Goal: Navigation & Orientation: Go to known website

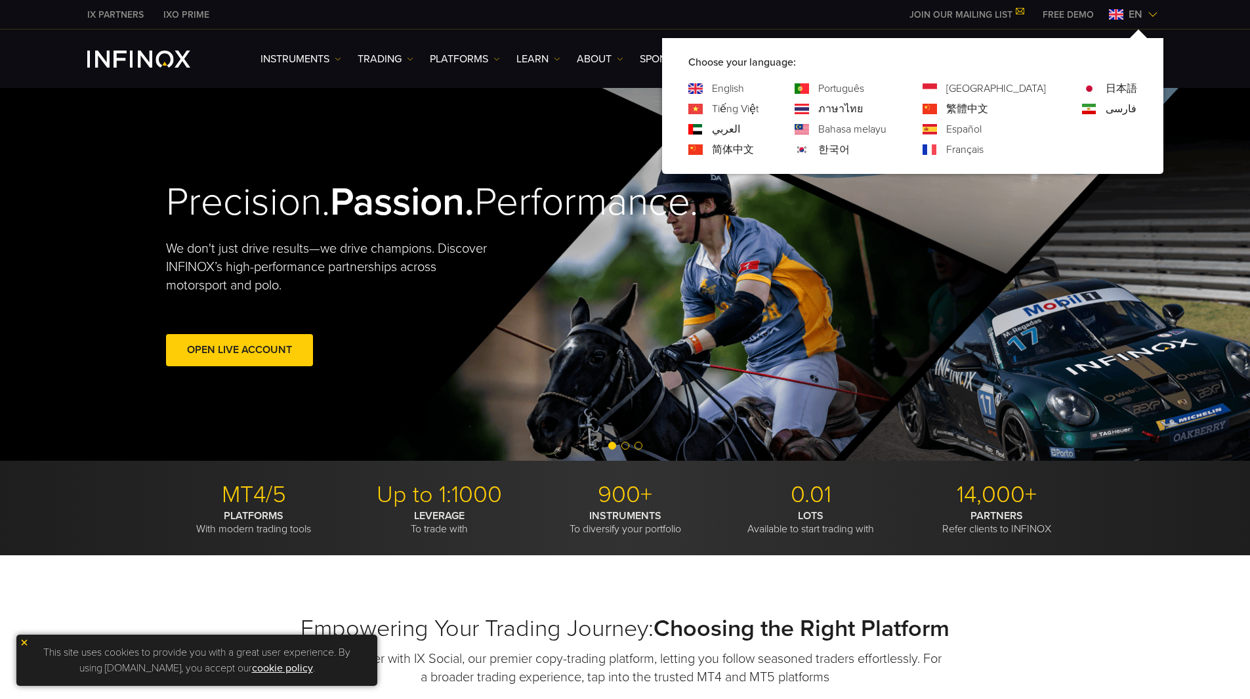
click at [864, 85] on link "Português" at bounding box center [841, 89] width 46 height 16
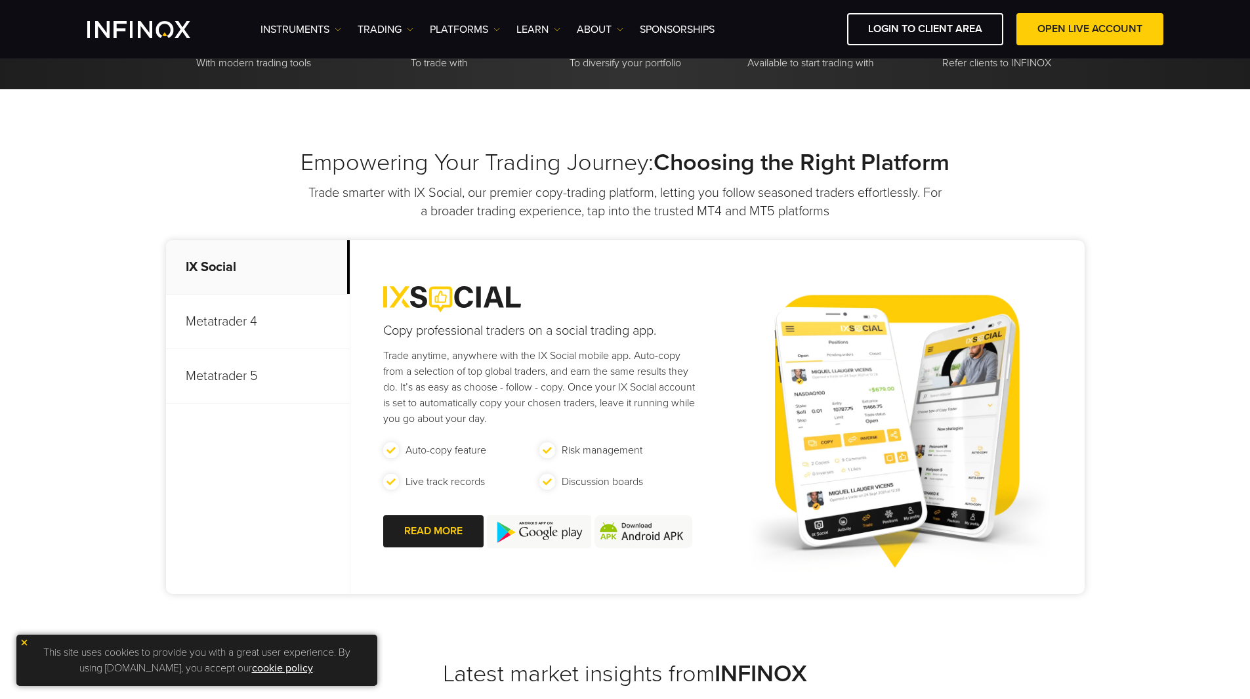
scroll to position [394, 0]
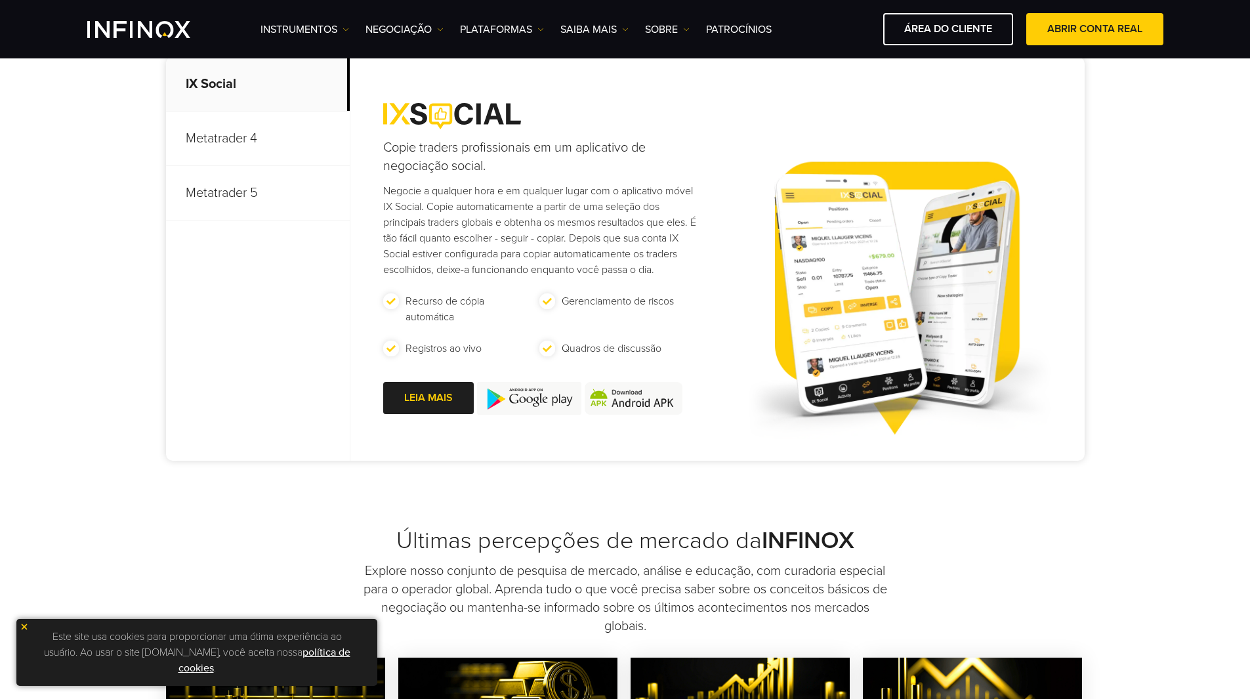
scroll to position [656, 0]
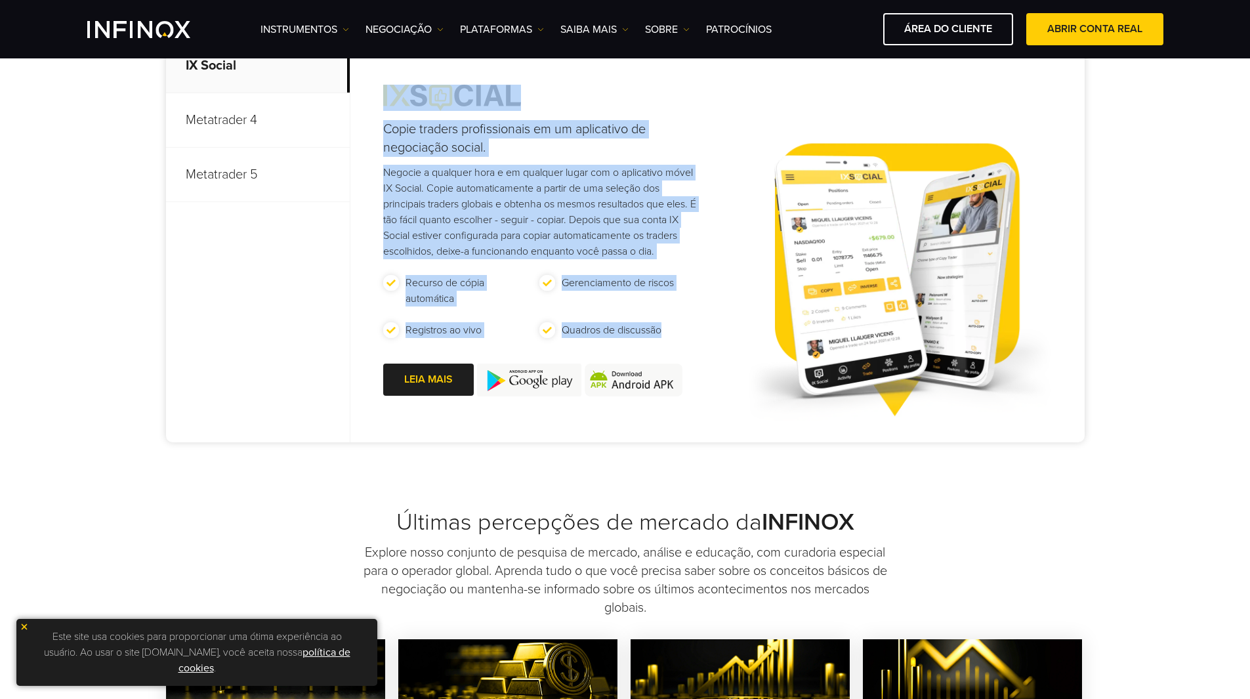
drag, startPoint x: 376, startPoint y: 99, endPoint x: 687, endPoint y: 348, distance: 398.6
click at [687, 348] on div "Copie traders profissionais em um aplicativo de negociação social. Negocie a qu…" at bounding box center [526, 240] width 352 height 403
click at [706, 350] on div "Copie traders profissionais em um aplicativo de negociação social. Negocie a qu…" at bounding box center [717, 240] width 734 height 403
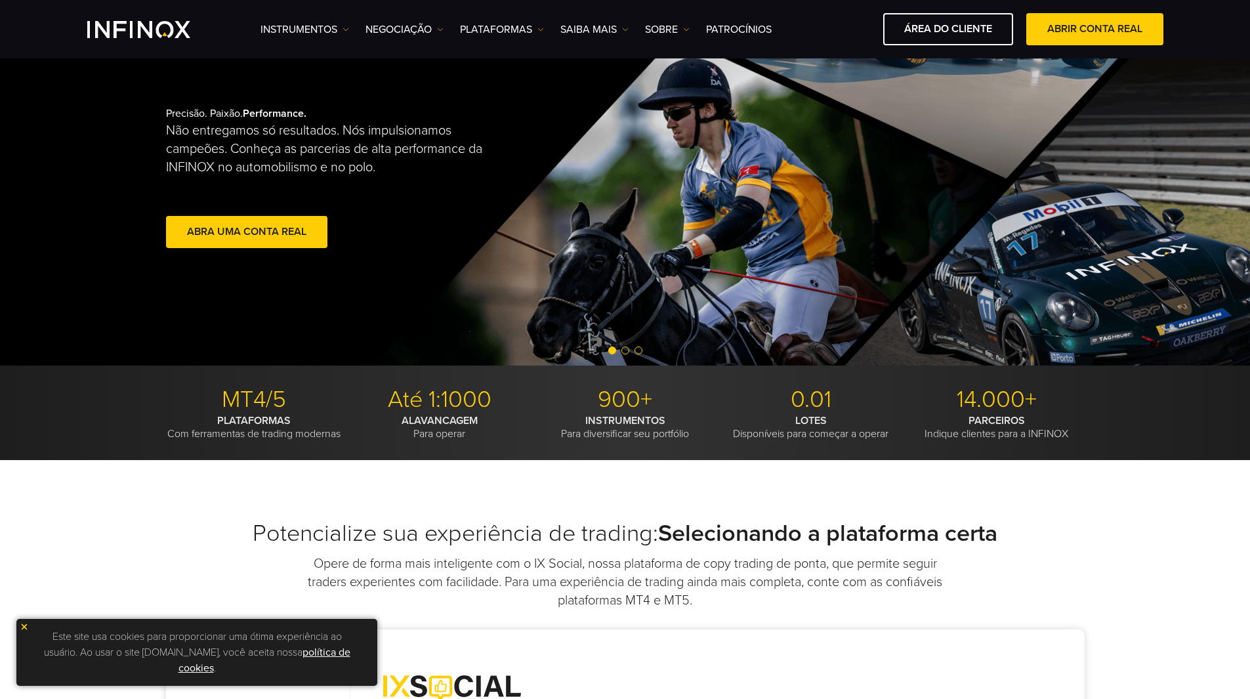
scroll to position [0, 0]
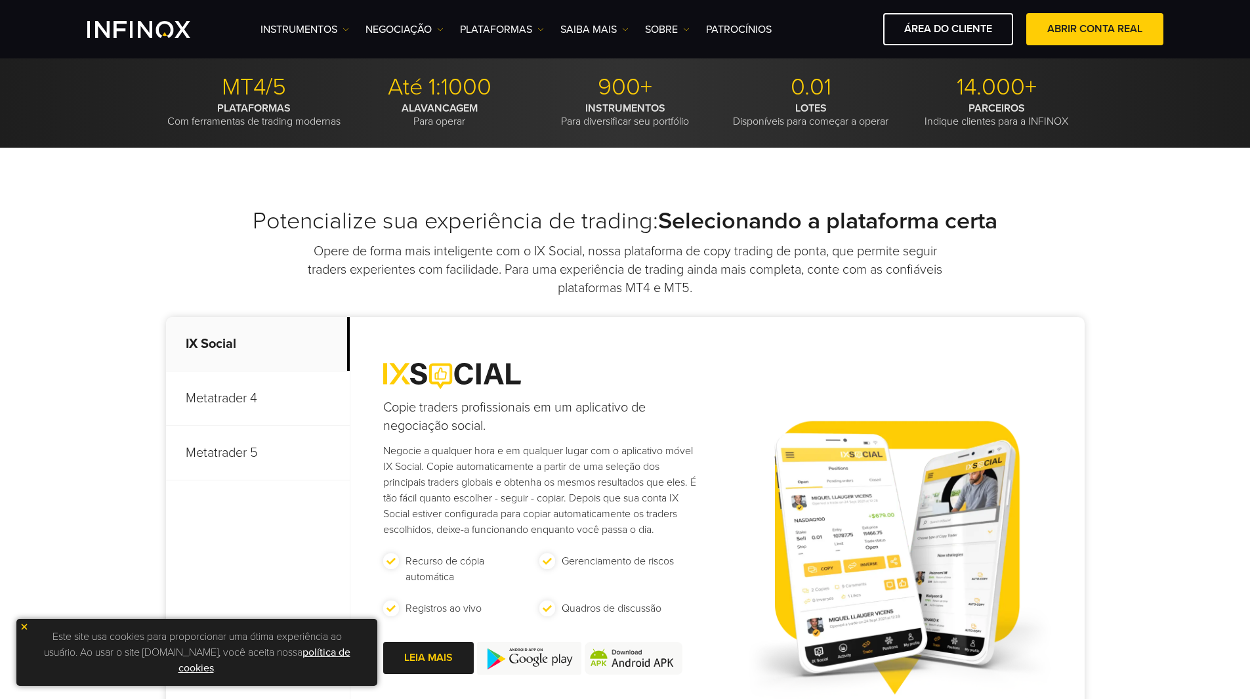
scroll to position [656, 0]
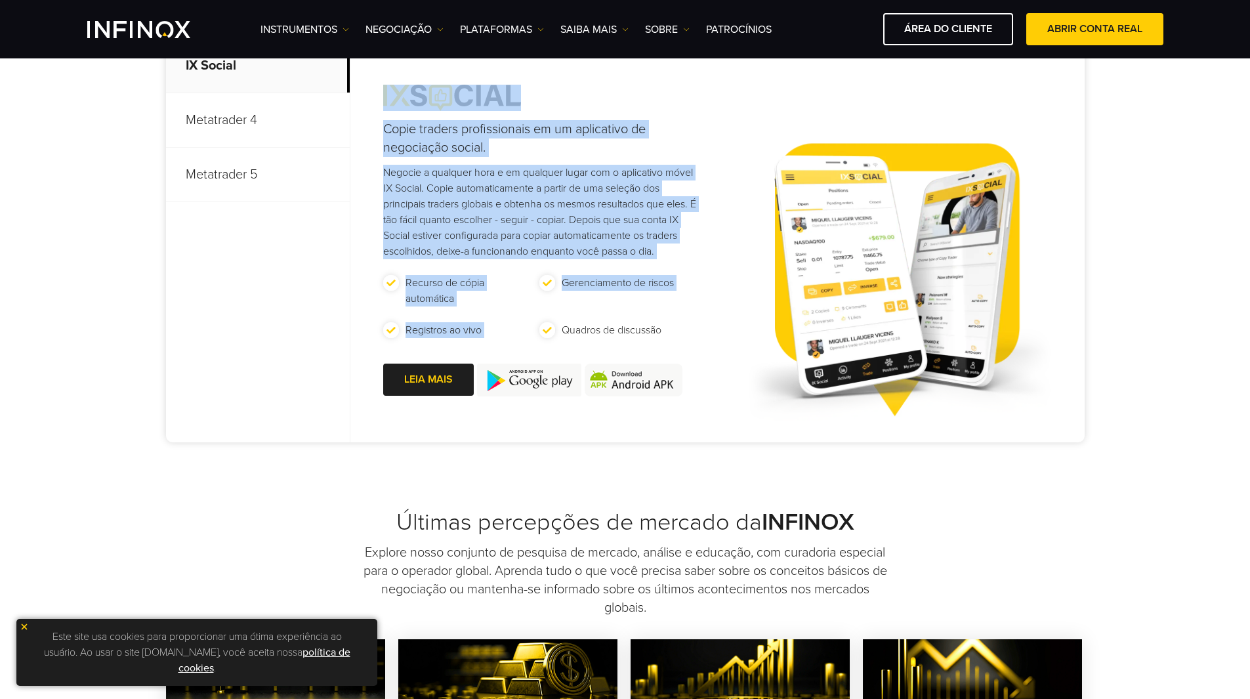
drag, startPoint x: 508, startPoint y: 282, endPoint x: 394, endPoint y: 80, distance: 232.4
click at [394, 80] on div "Copie traders profissionais em um aplicativo de negociação social. Negocie a qu…" at bounding box center [526, 240] width 352 height 403
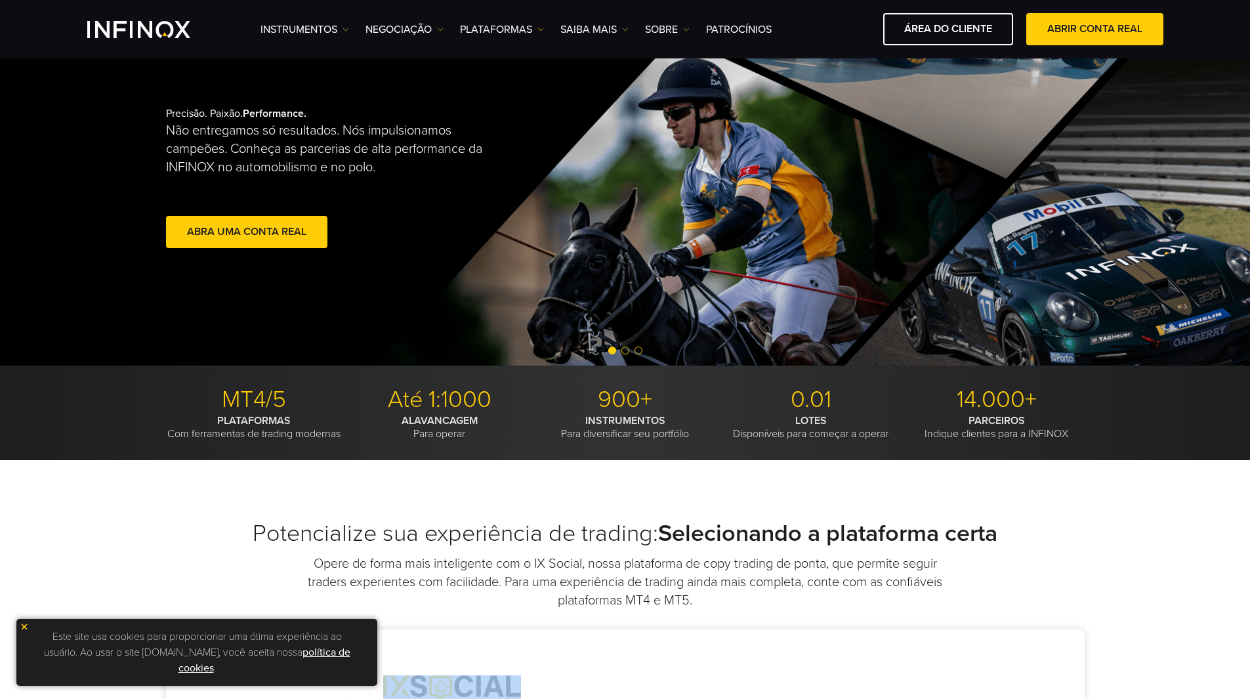
scroll to position [459, 0]
